Goal: Task Accomplishment & Management: Manage account settings

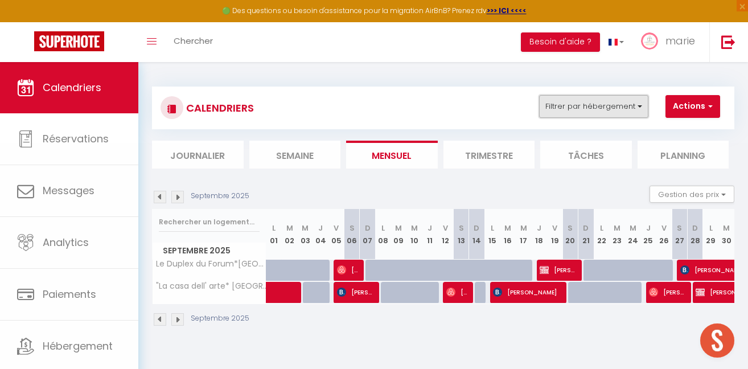
click at [576, 102] on button "Filtrer par hébergement" at bounding box center [593, 106] width 109 height 23
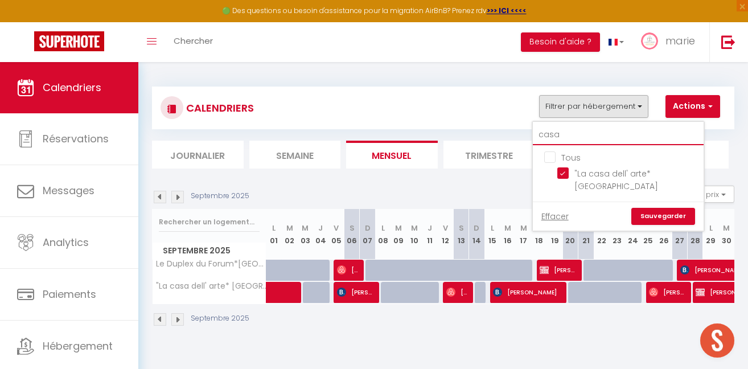
click at [561, 126] on input "casa" at bounding box center [618, 135] width 171 height 20
type input "r"
checkbox input "false"
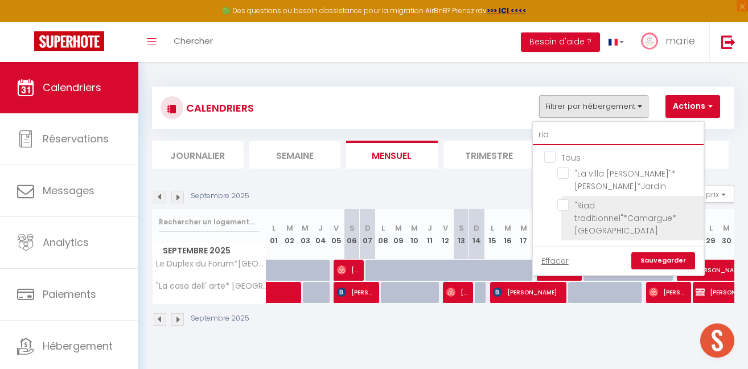
type input "ria"
click at [565, 205] on input ""Riad traditionnel"*Camargue*[GEOGRAPHIC_DATA]" at bounding box center [628, 204] width 142 height 11
checkbox input "true"
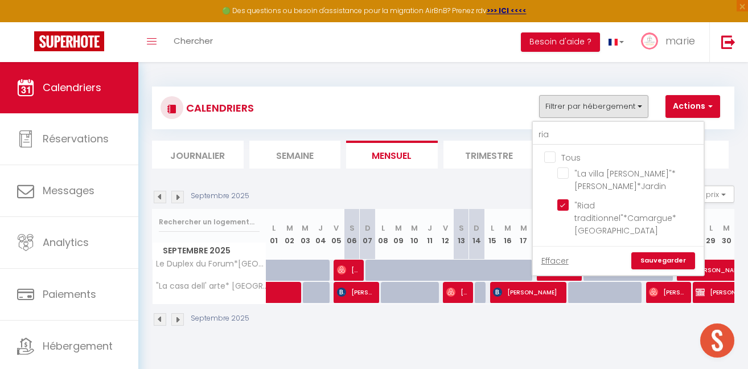
click at [665, 252] on link "Sauvegarder" at bounding box center [663, 260] width 64 height 17
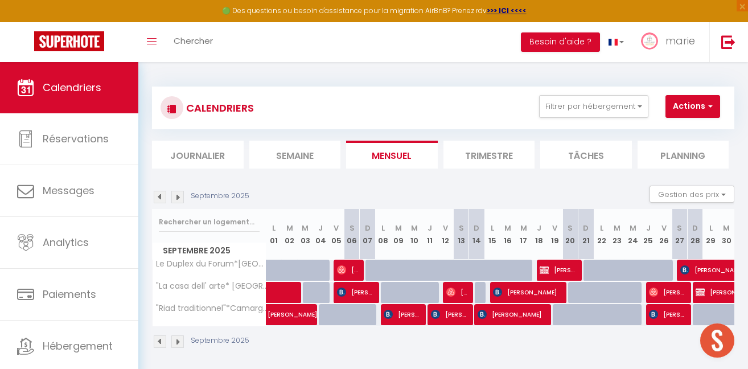
click at [180, 340] on img at bounding box center [177, 341] width 13 height 13
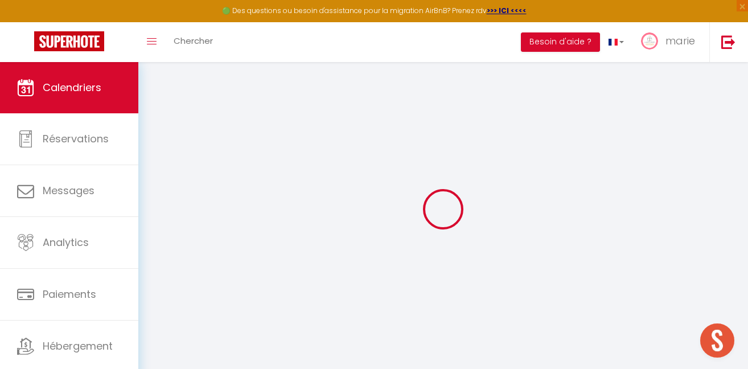
select select "0"
select select "22454"
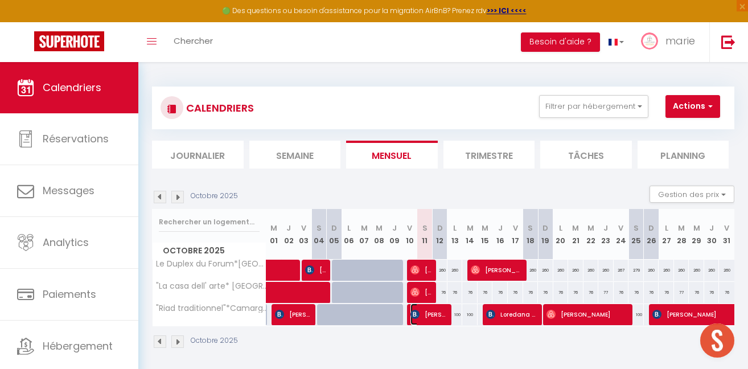
click at [435, 322] on span "[PERSON_NAME]" at bounding box center [428, 314] width 36 height 22
select select "KO"
select select
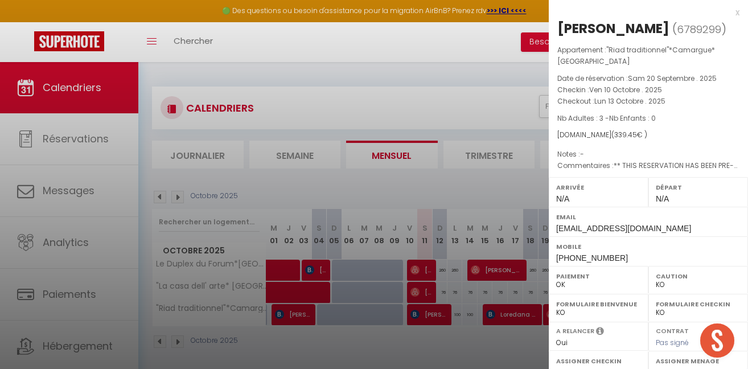
click at [414, 270] on div at bounding box center [374, 184] width 748 height 369
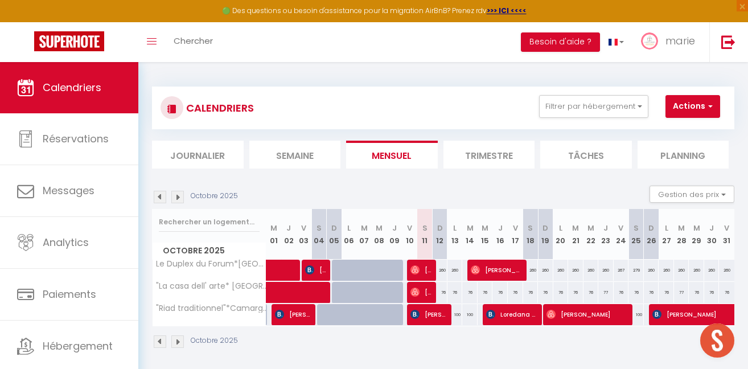
click at [435, 43] on div "Toggle menubar Chercher BUTTON Besoin d'aide ? marie Paramètres Équipe" at bounding box center [410, 42] width 657 height 40
